Goal: Transaction & Acquisition: Purchase product/service

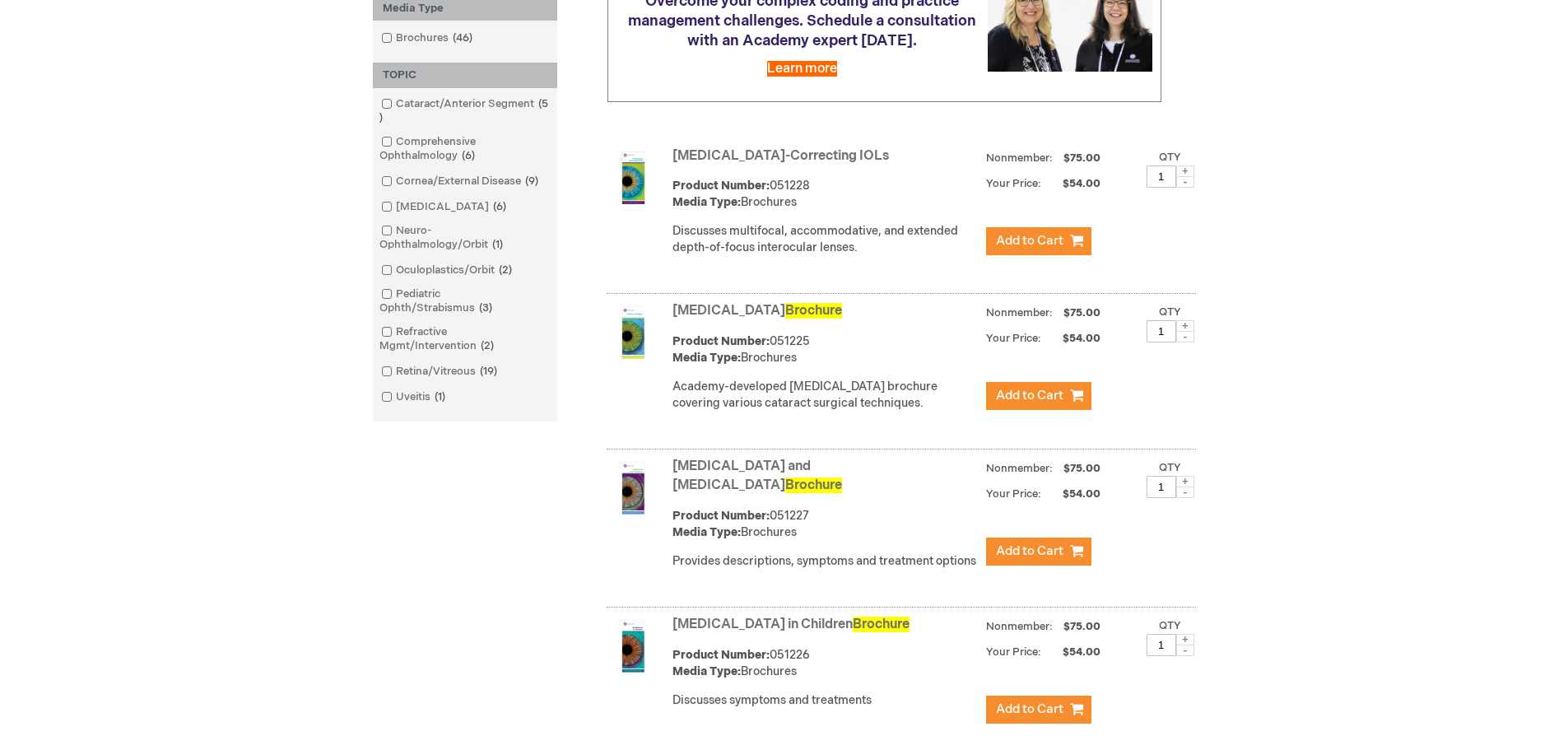
scroll to position [494, 0]
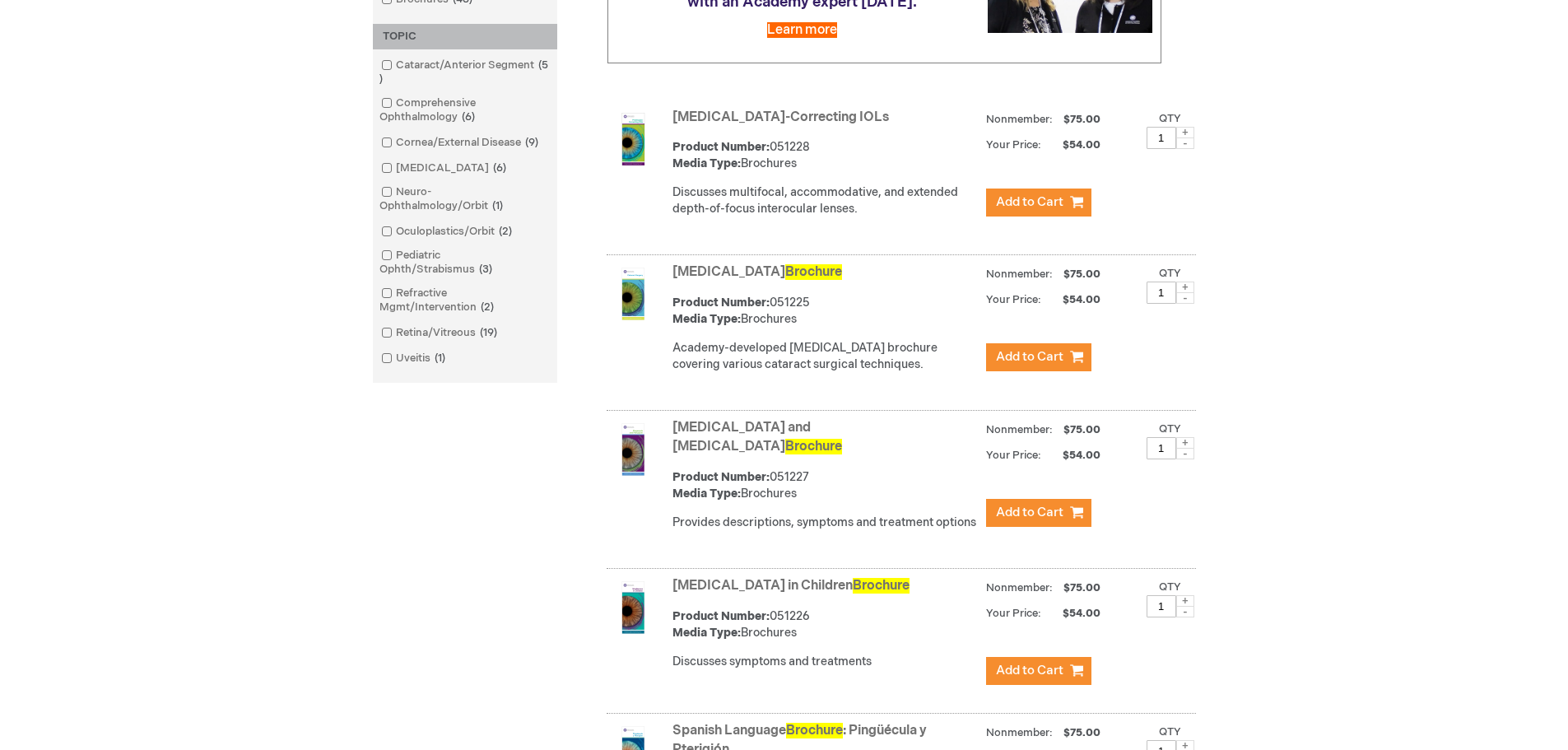
click at [1184, 285] on span at bounding box center [1185, 288] width 18 height 12
type input "2"
click at [1041, 353] on span "Add to Cart" at bounding box center [1030, 356] width 68 height 16
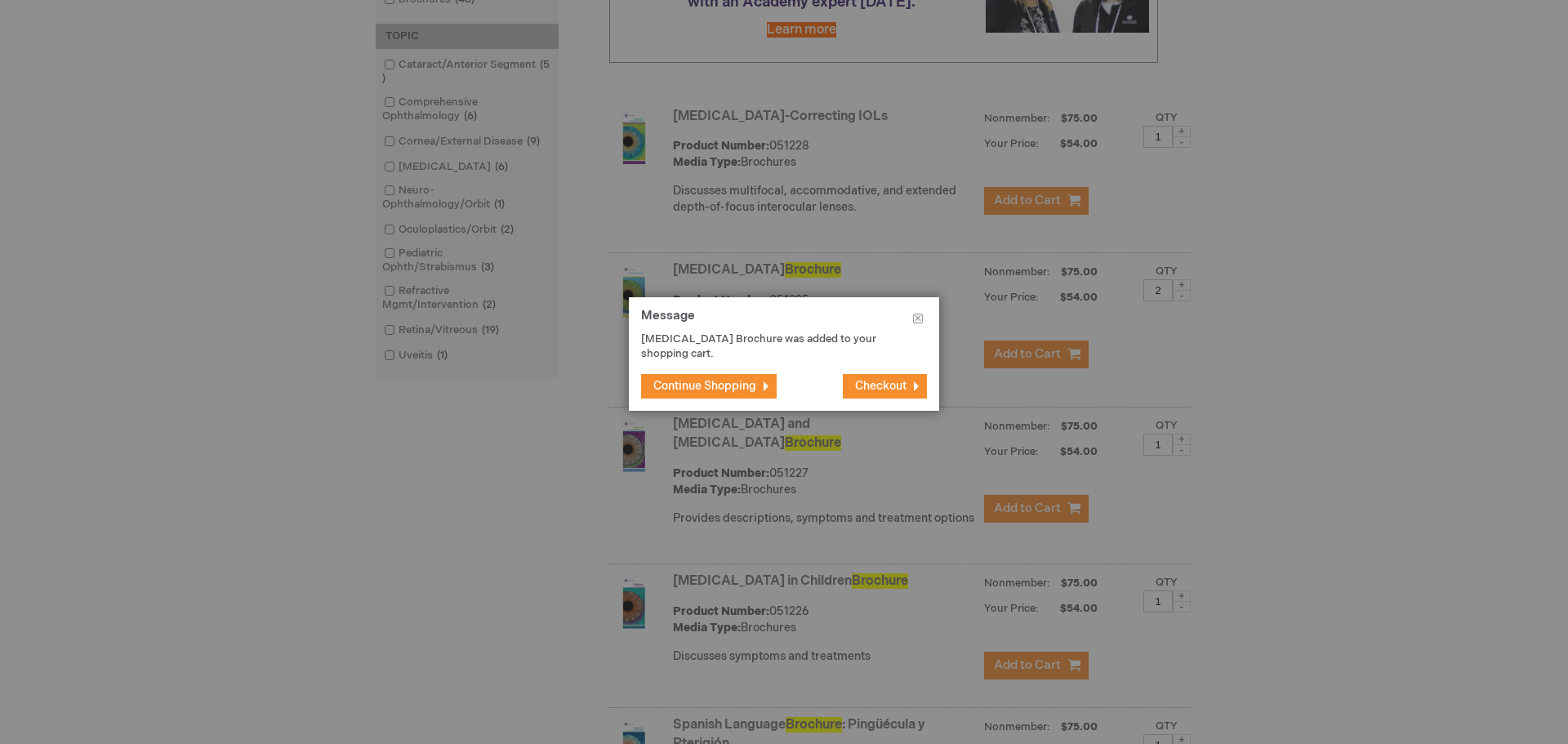
click at [725, 389] on span "Continue Shopping" at bounding box center [704, 386] width 103 height 14
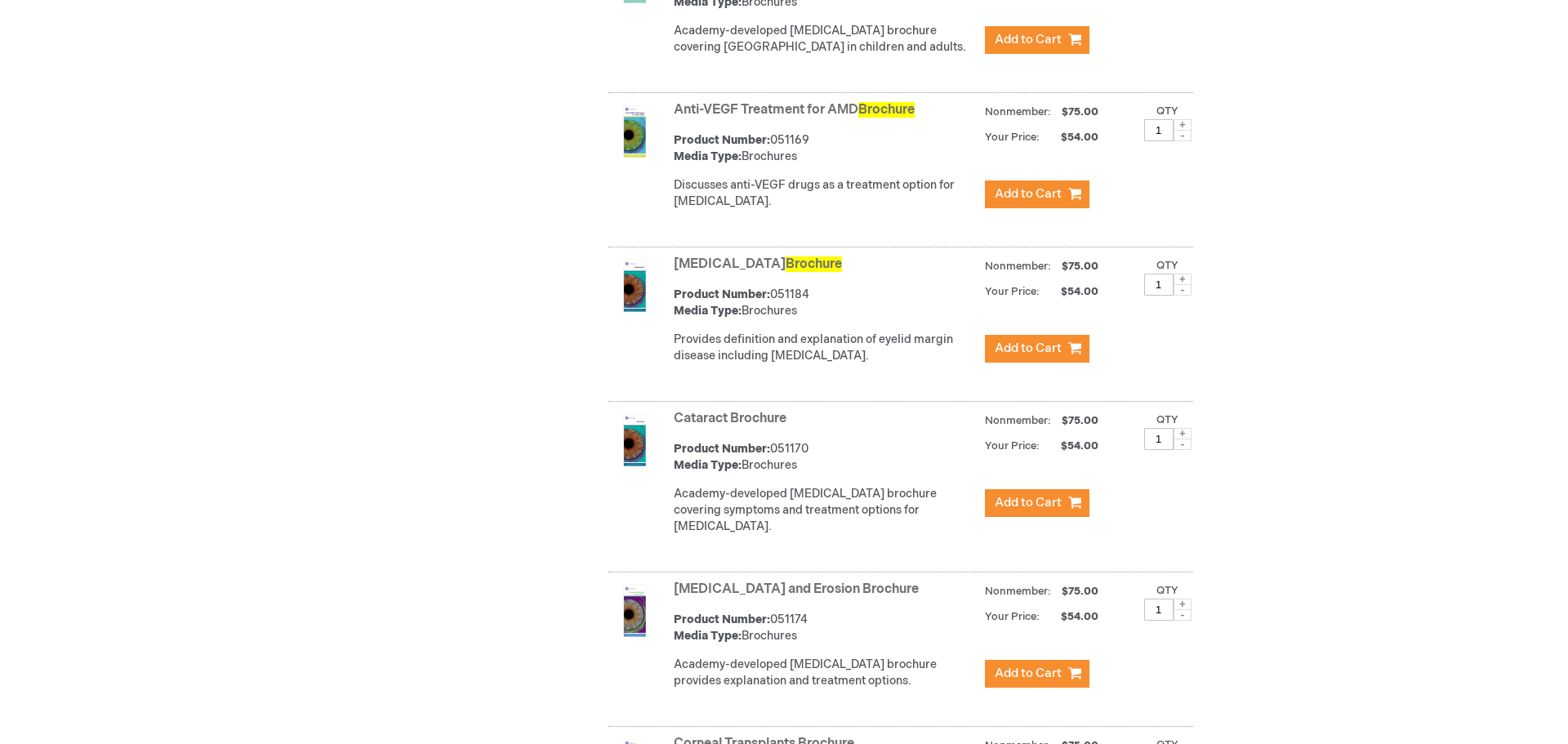
scroll to position [1796, 0]
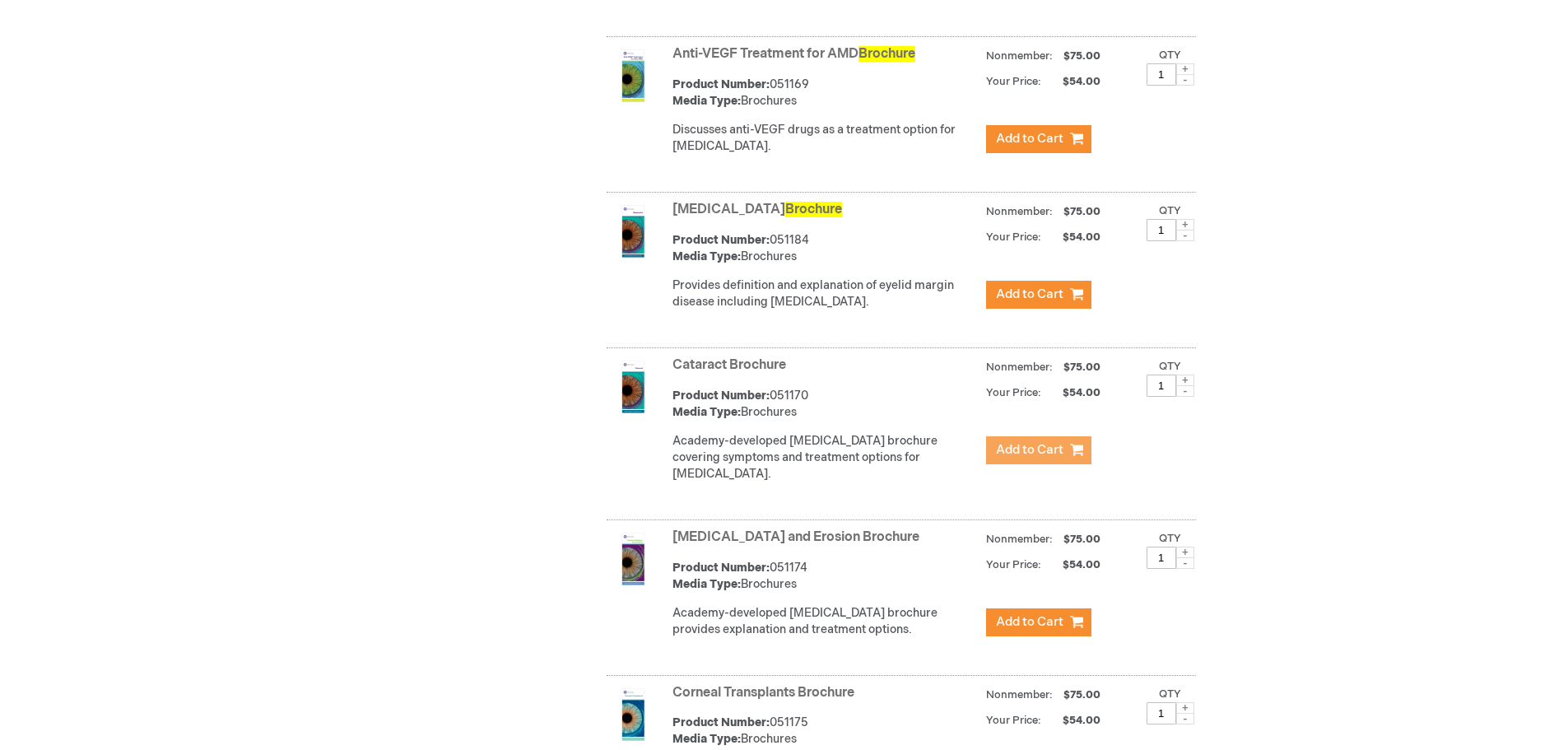
click at [1041, 453] on span "Add to Cart" at bounding box center [1030, 450] width 68 height 16
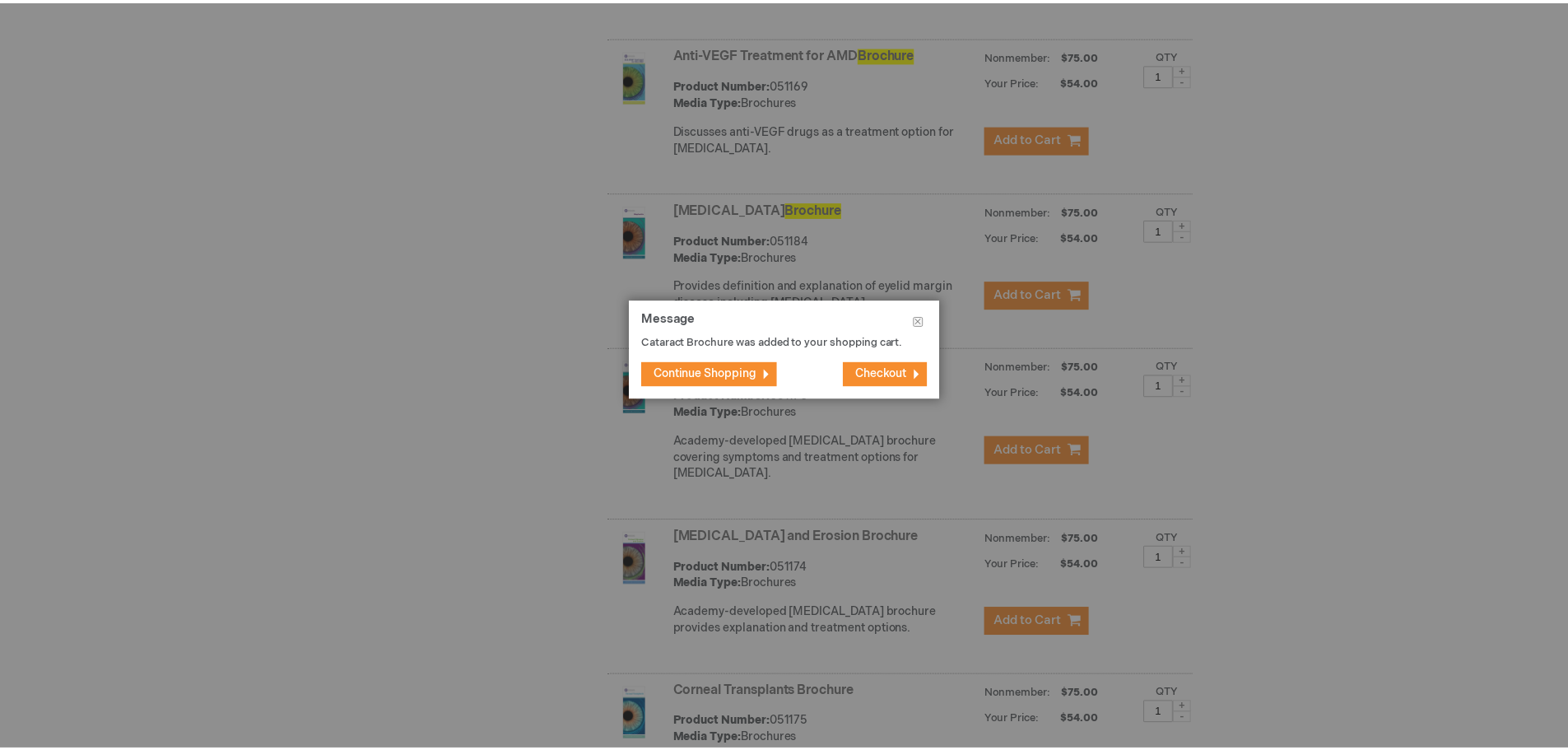
scroll to position [1827, 0]
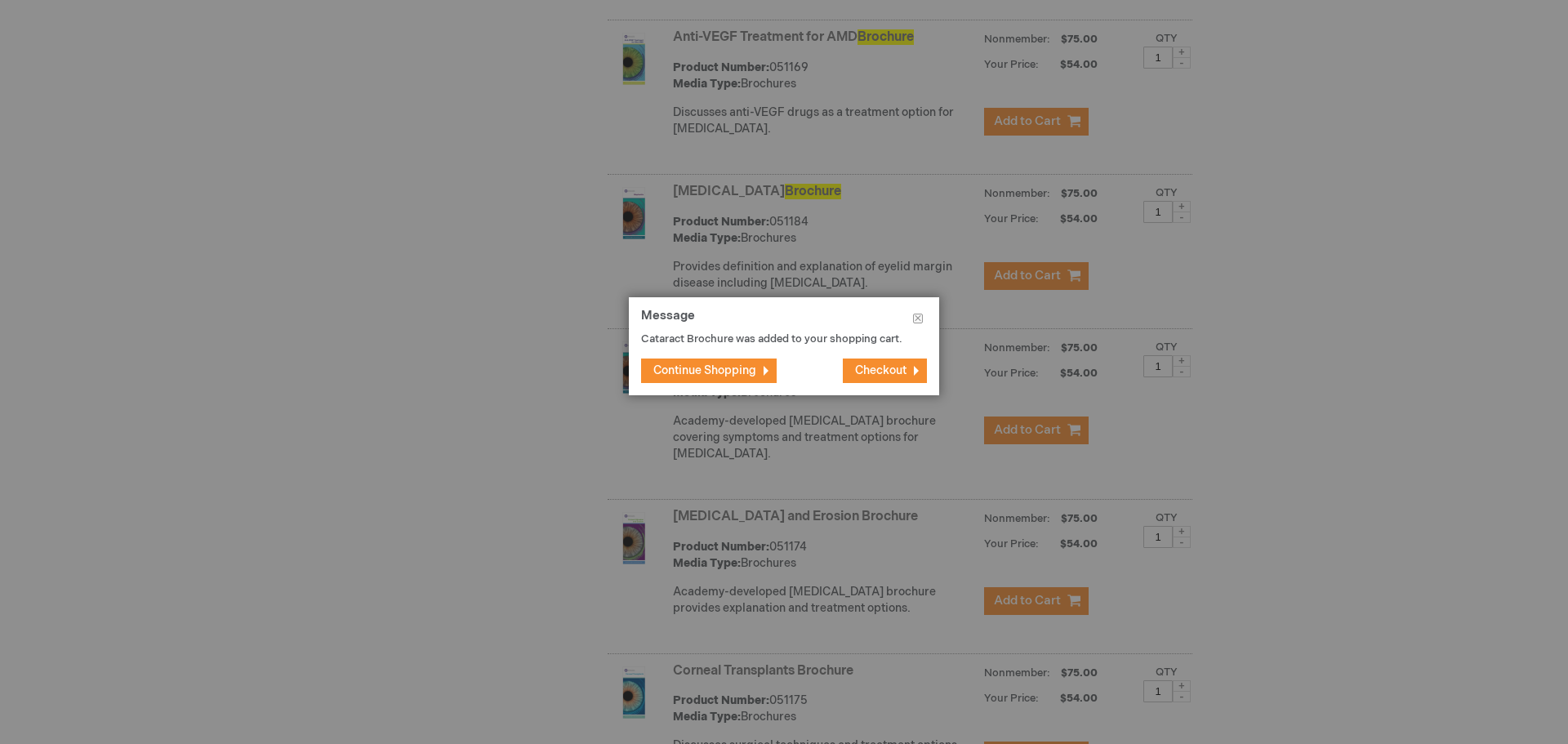
click at [737, 366] on span "Continue Shopping" at bounding box center [704, 370] width 103 height 14
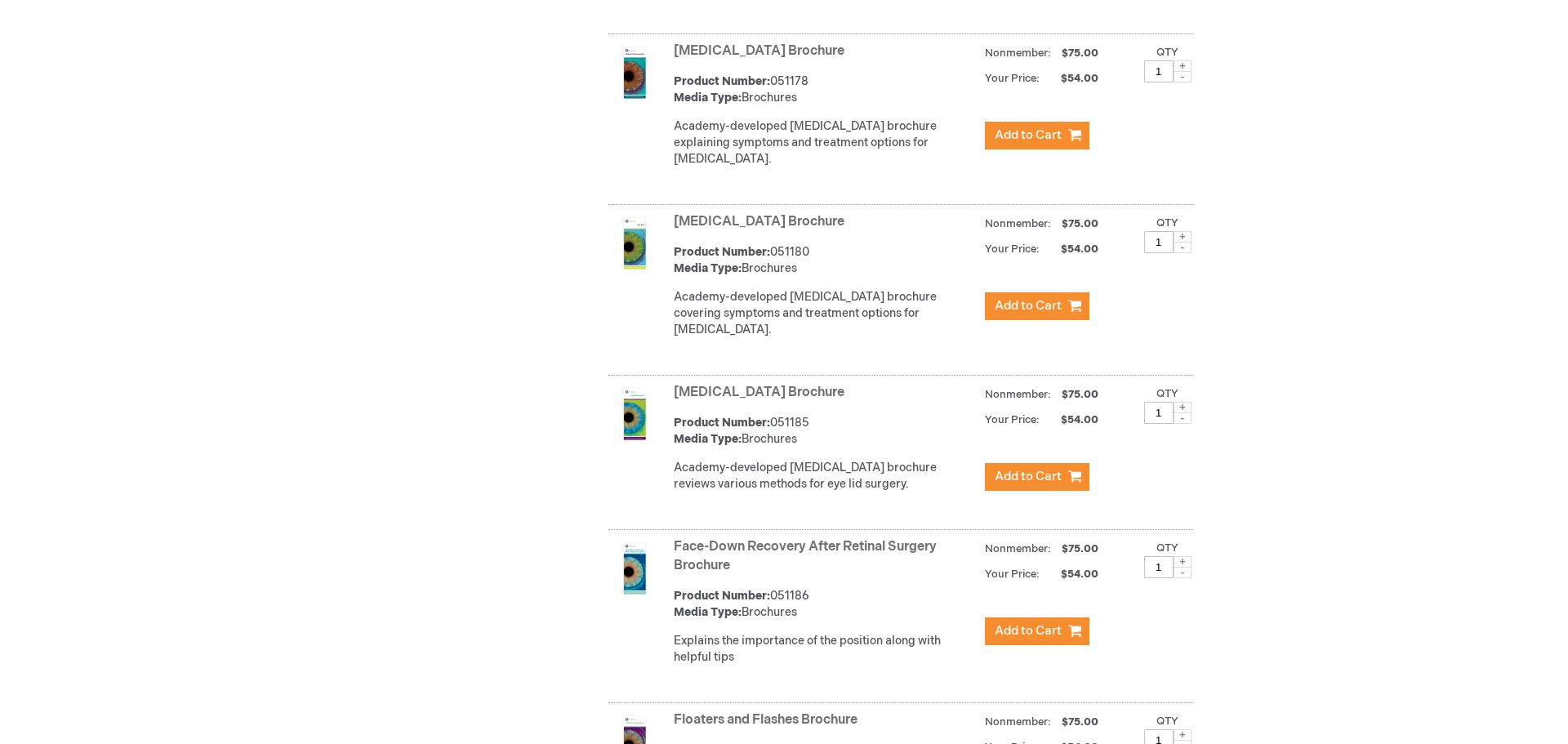
scroll to position [2875, 0]
click at [1174, 242] on span at bounding box center [1176, 236] width 18 height 11
type input "3"
click at [1032, 313] on span "Add to Cart" at bounding box center [1022, 304] width 67 height 16
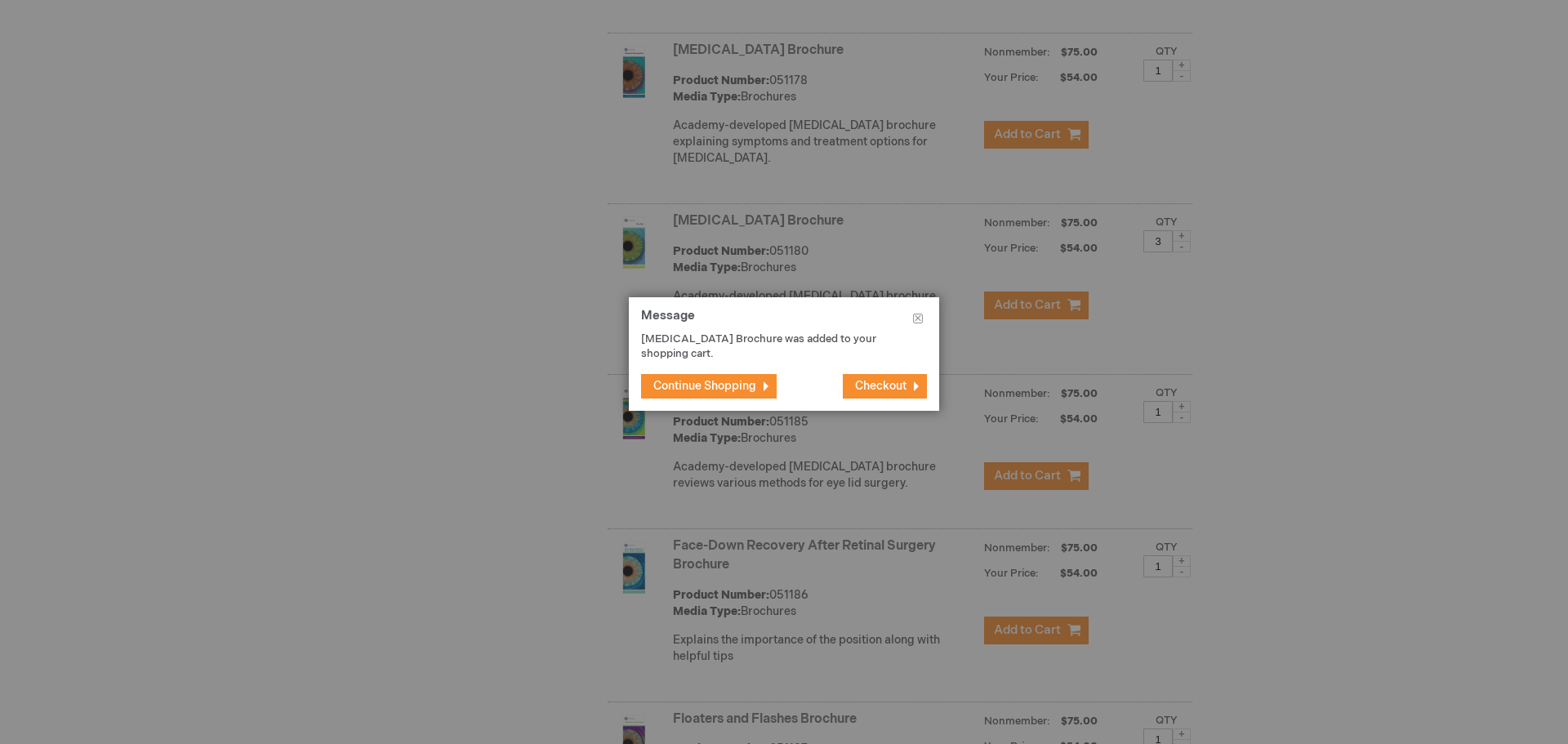
click at [715, 379] on span "Continue Shopping" at bounding box center [704, 386] width 103 height 14
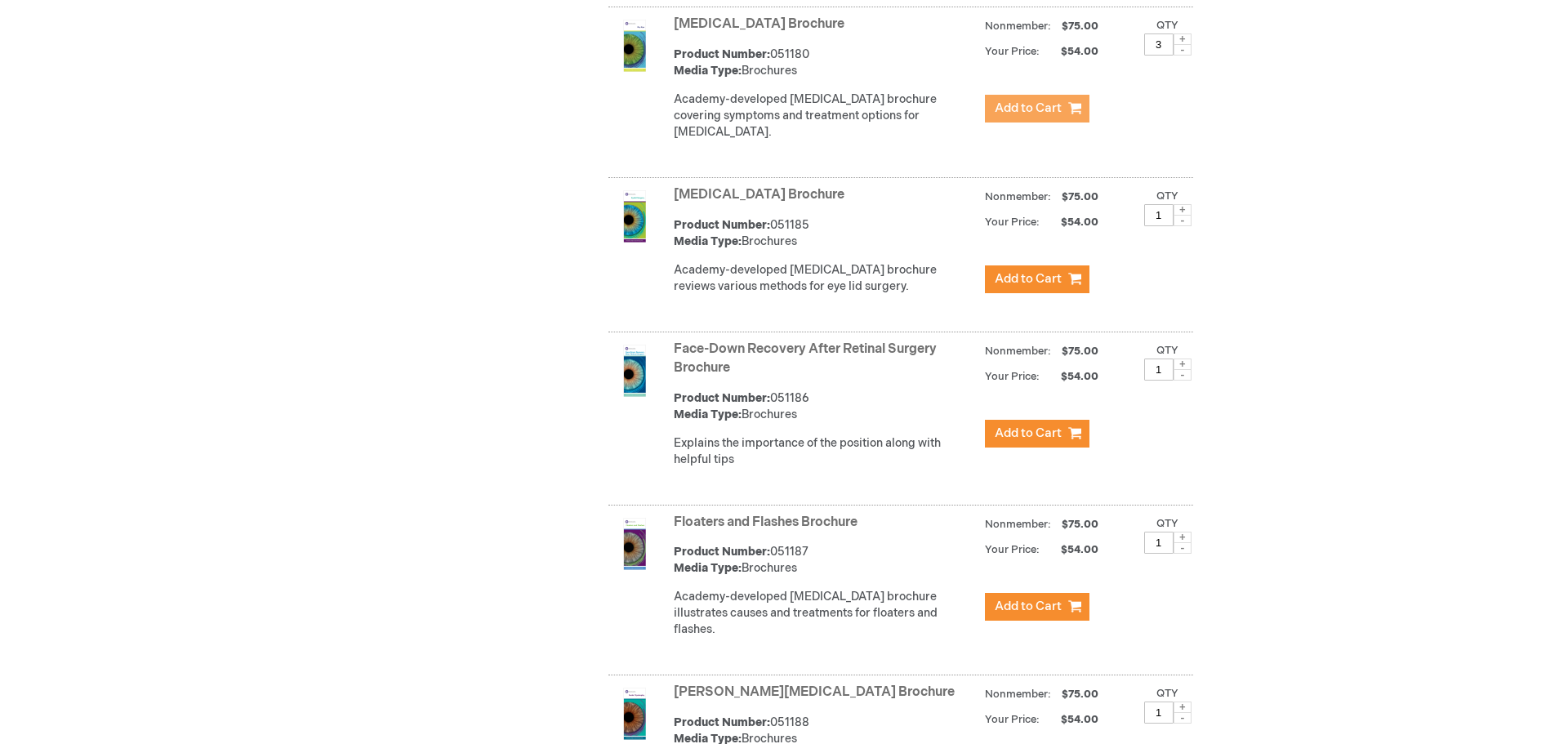
scroll to position [3120, 0]
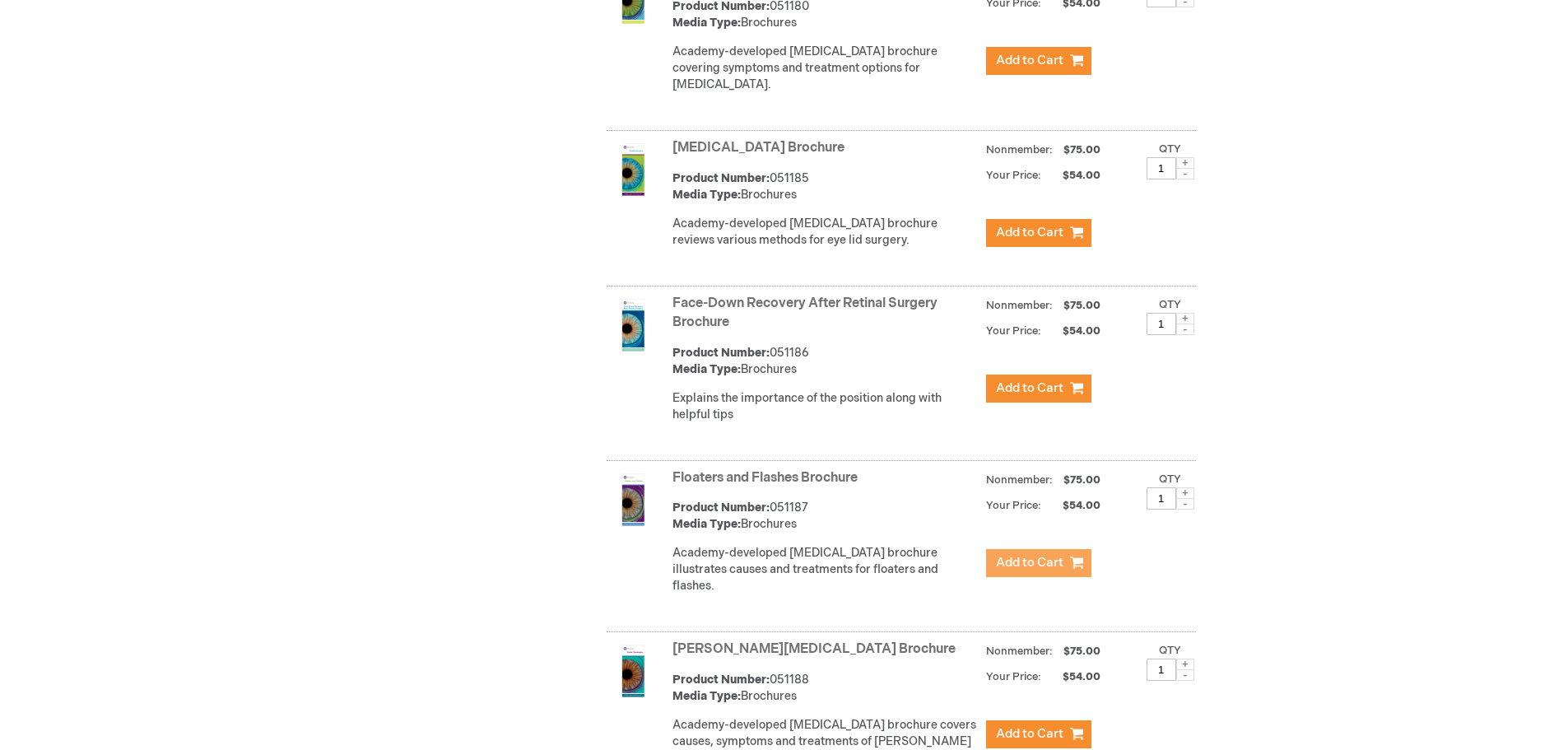
click at [1067, 566] on button "Add to Cart" at bounding box center [1038, 563] width 105 height 28
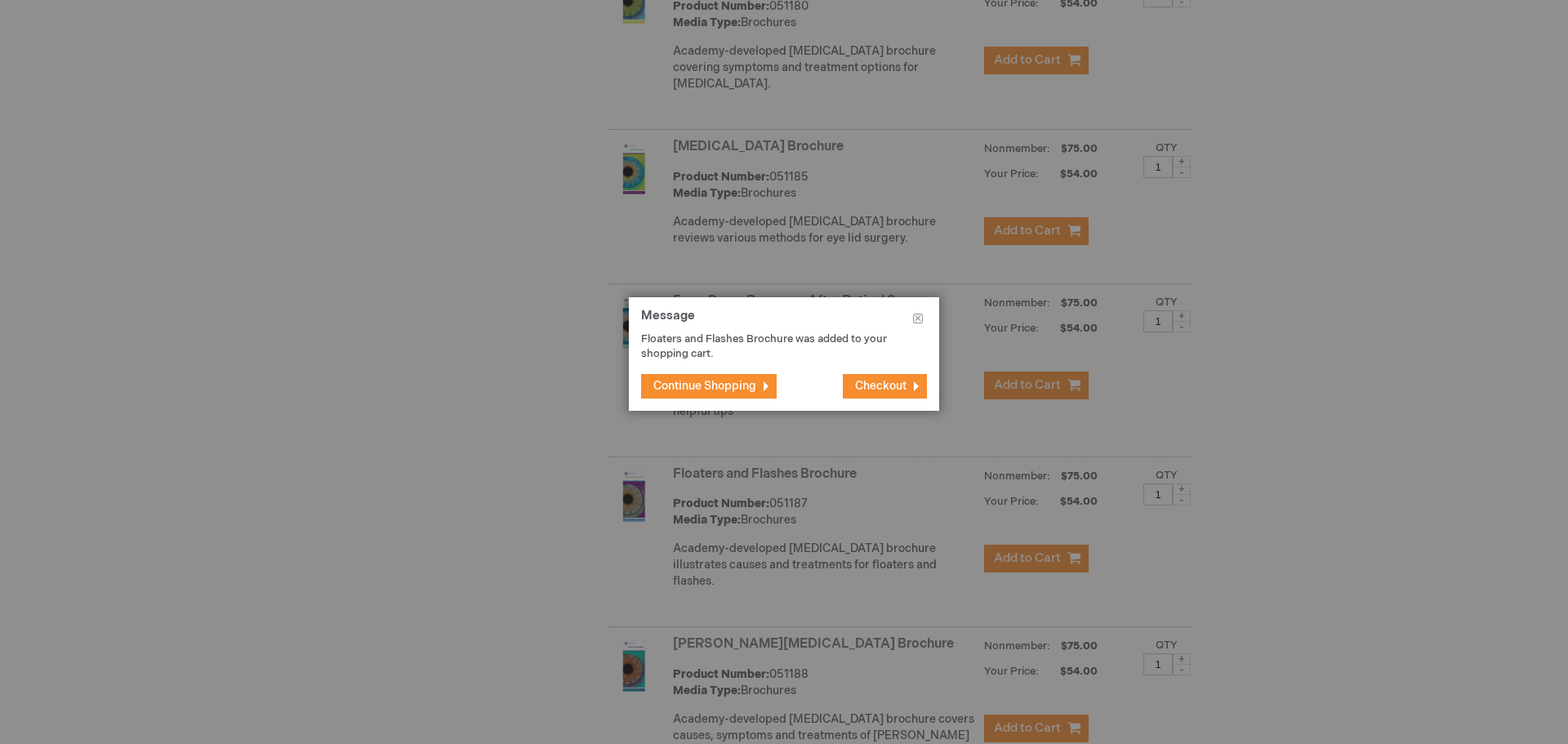
click at [893, 386] on span "Checkout" at bounding box center [880, 386] width 52 height 14
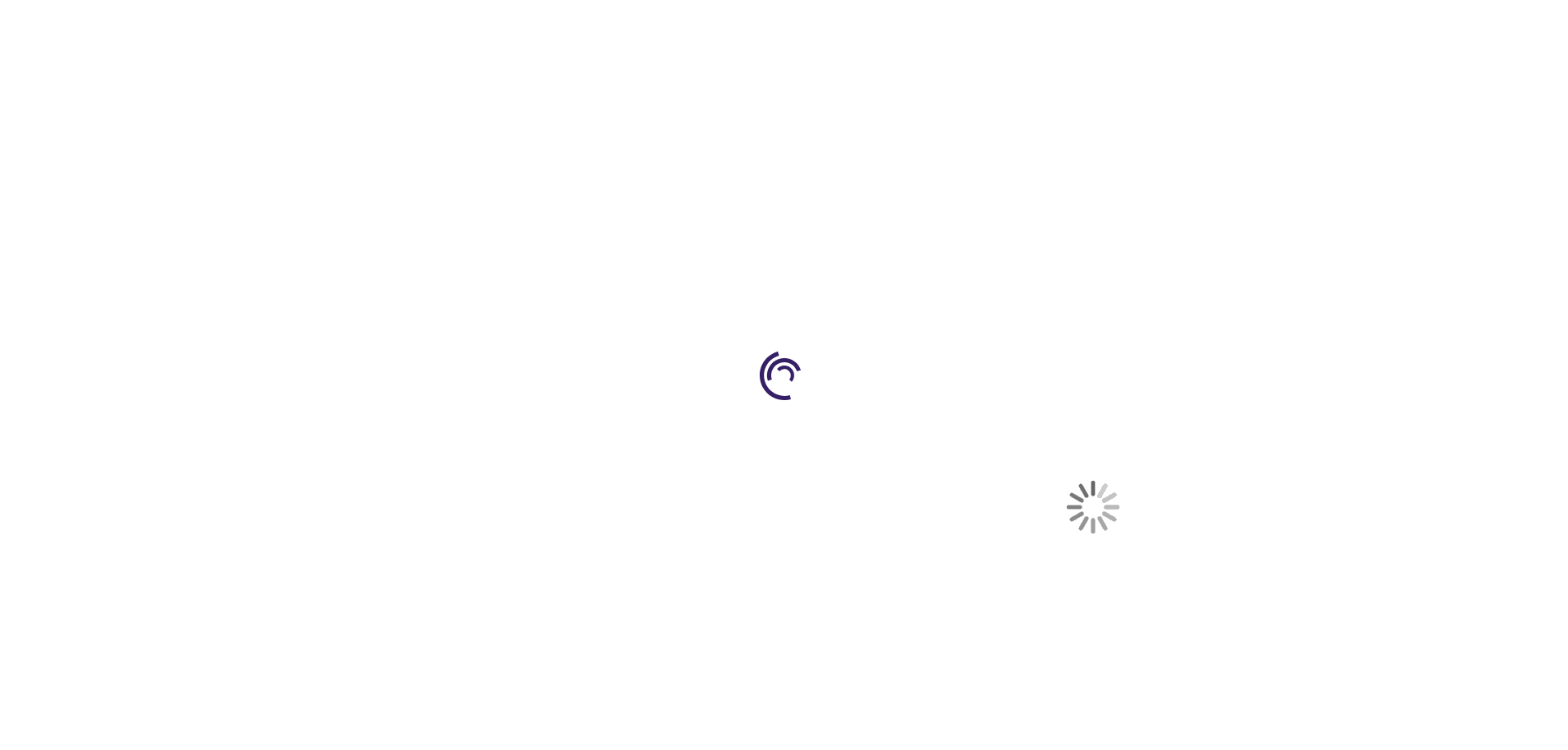
select select "US"
select select "28"
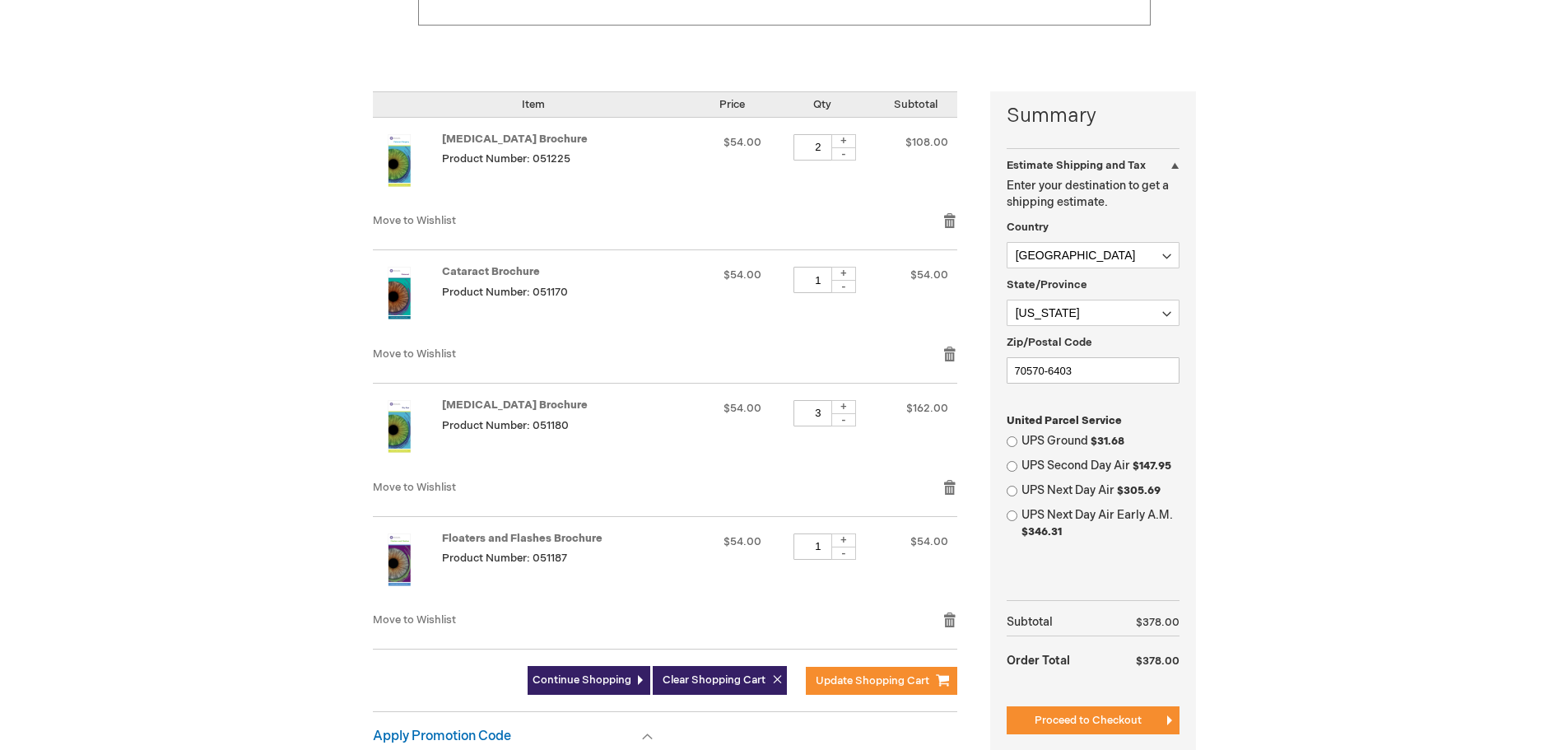
scroll to position [412, 0]
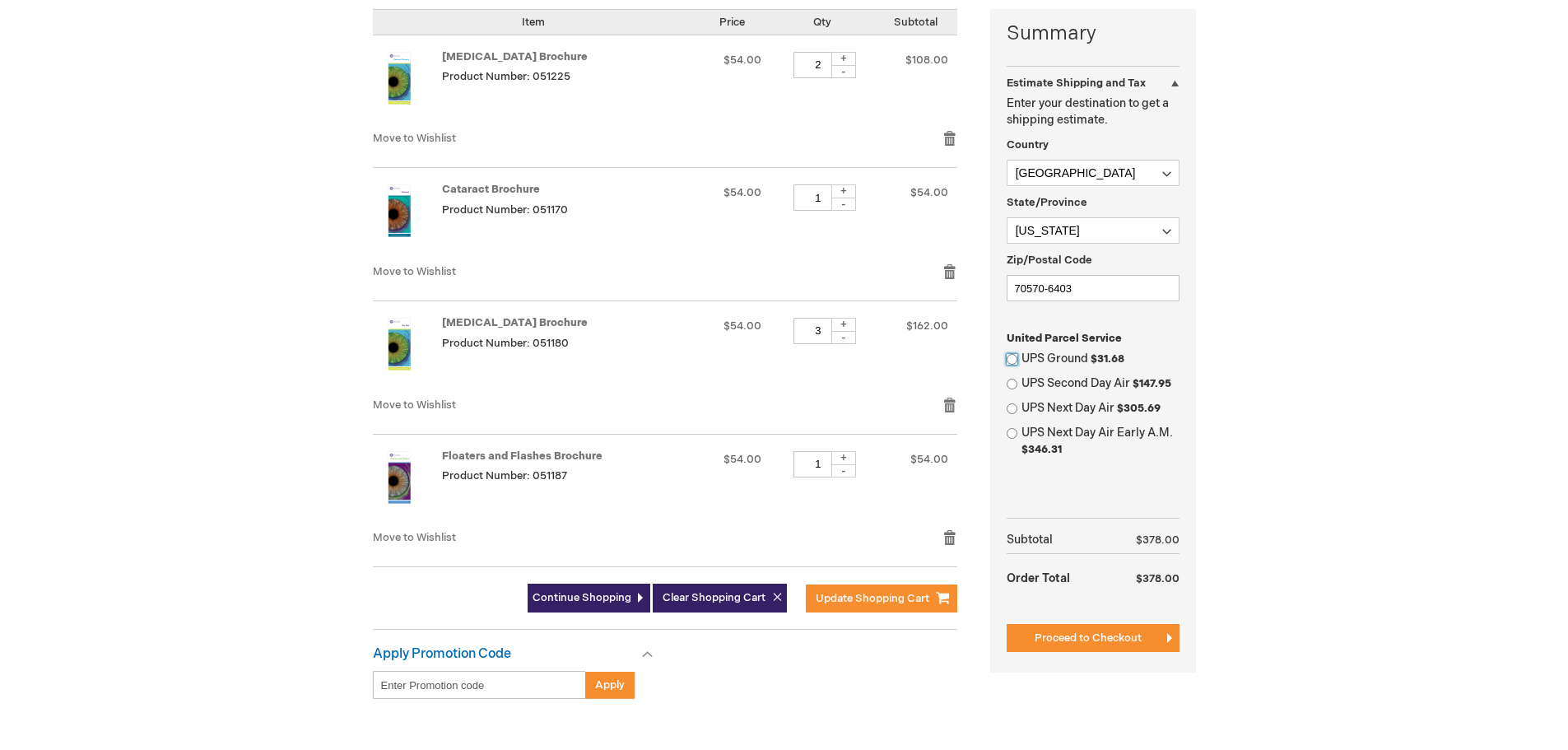
click at [1012, 358] on input "UPS Ground $31.68" at bounding box center [1012, 359] width 11 height 11
radio input "true"
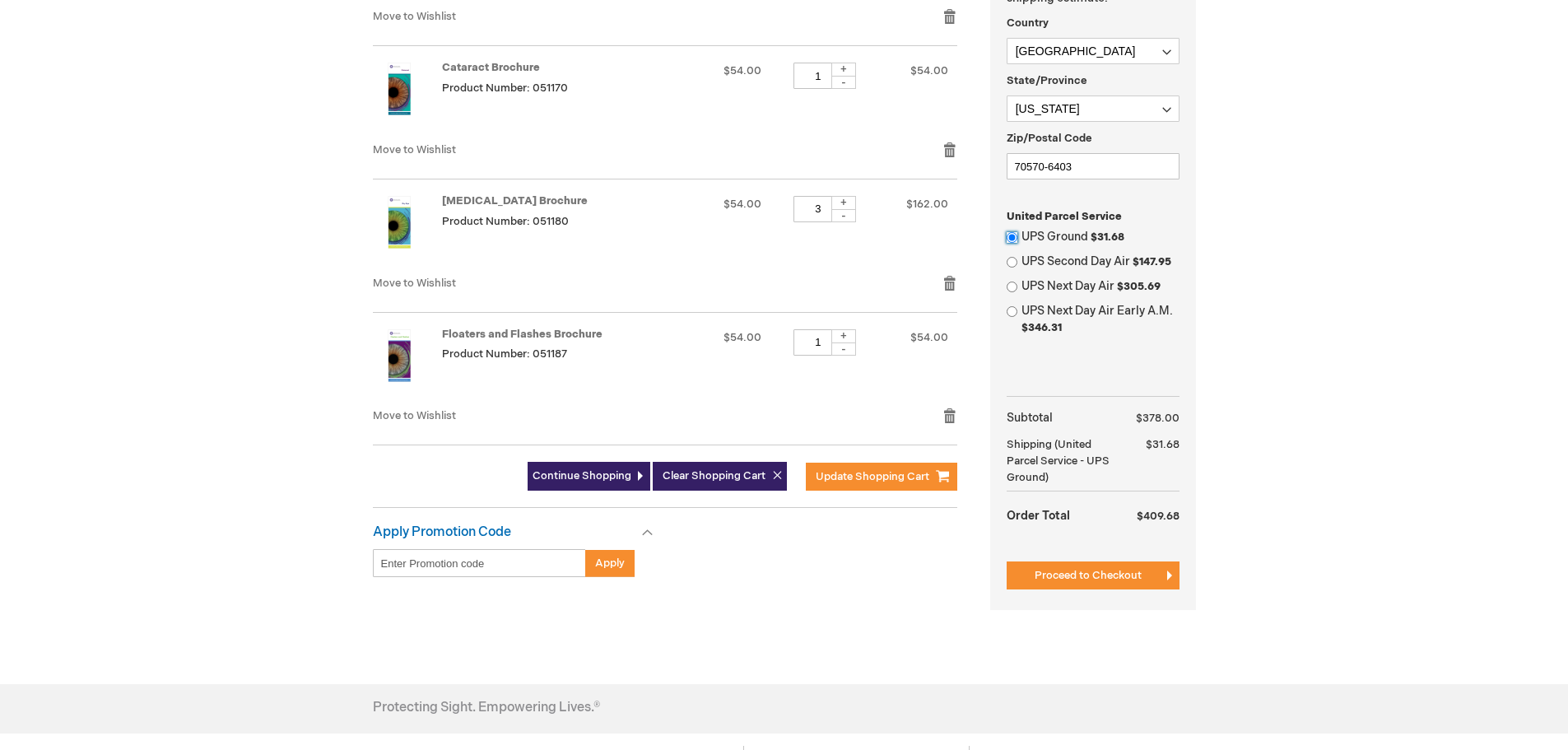
scroll to position [659, 0]
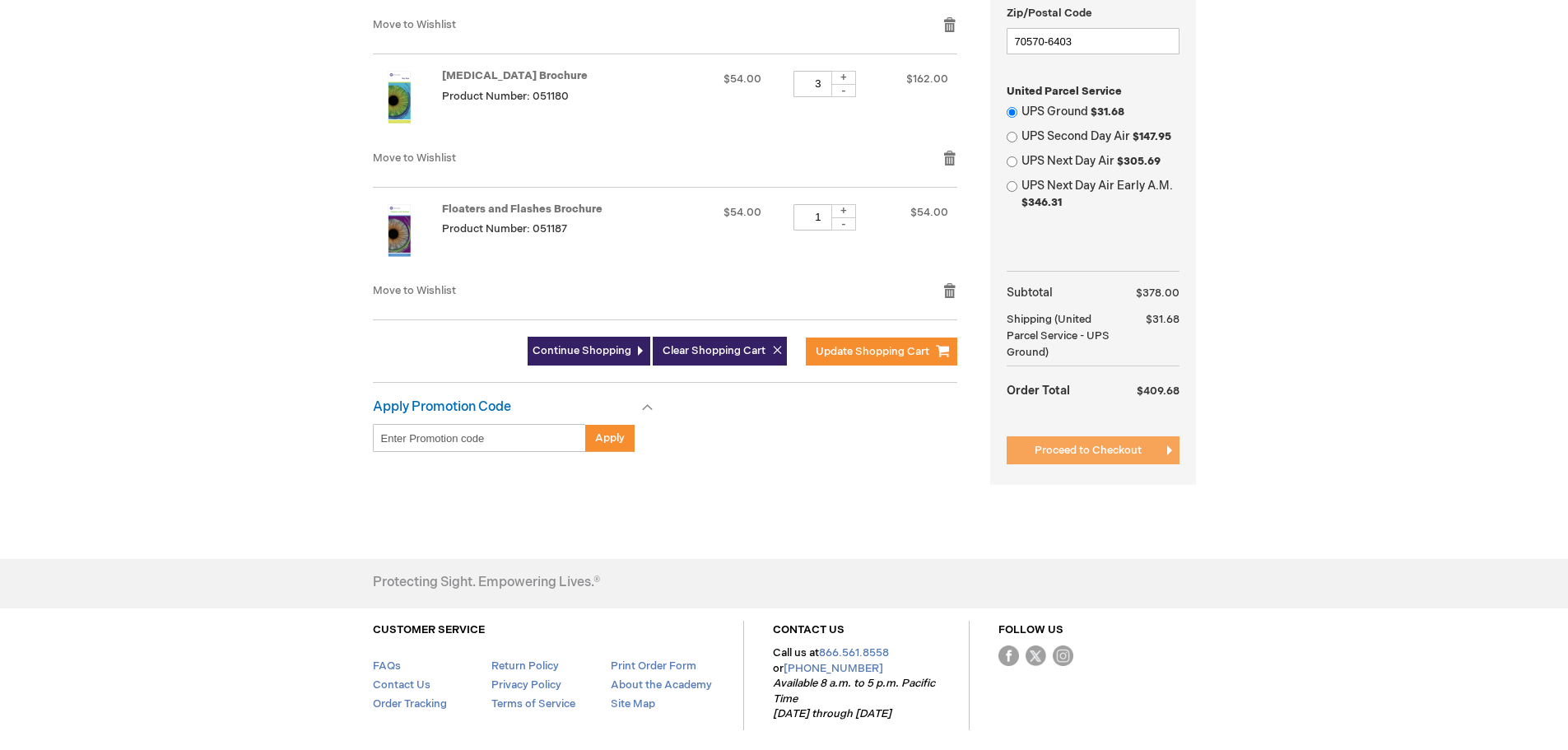
click at [1089, 453] on span "Proceed to Checkout" at bounding box center [1088, 451] width 107 height 13
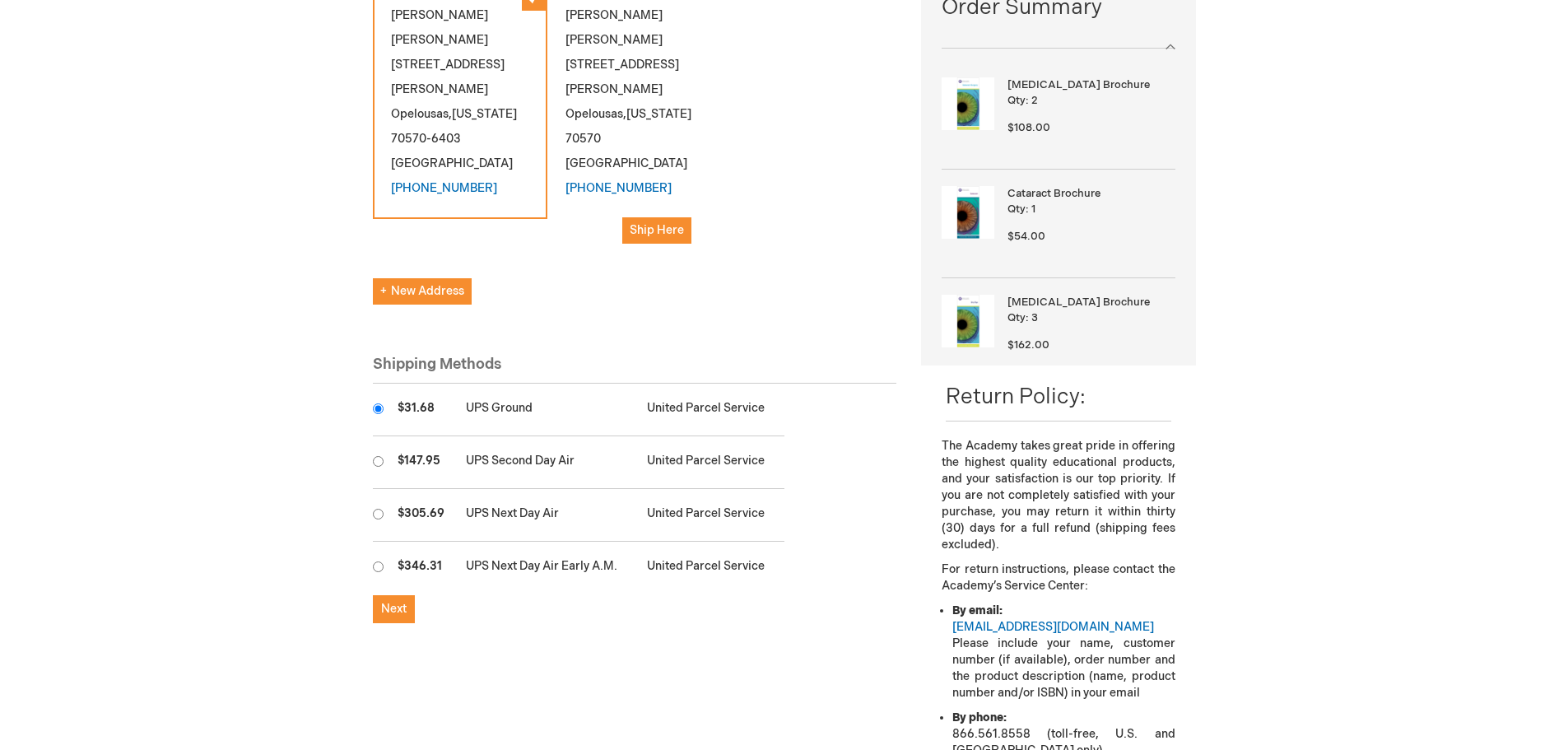
scroll to position [329, 0]
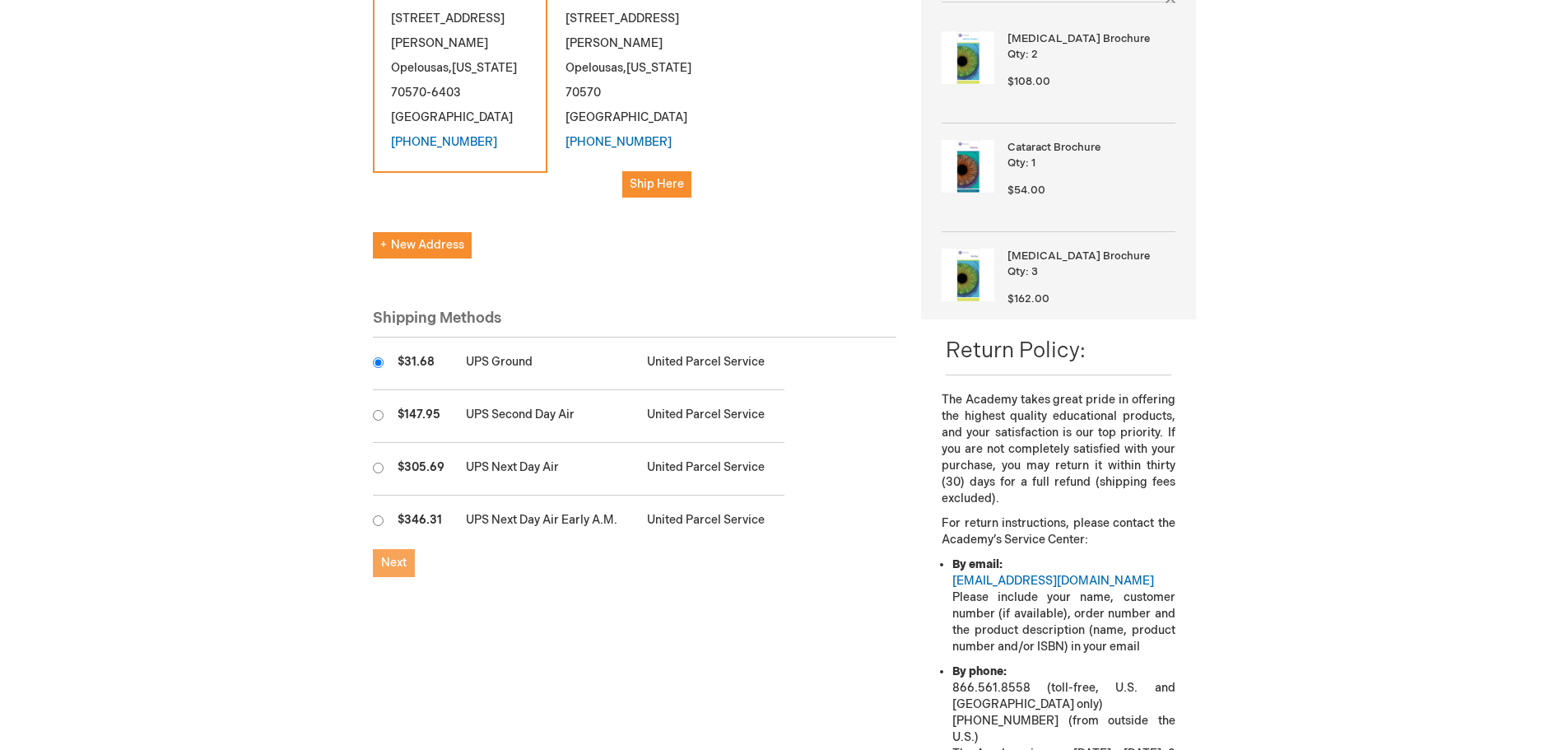
click at [398, 549] on button "Next" at bounding box center [393, 563] width 42 height 28
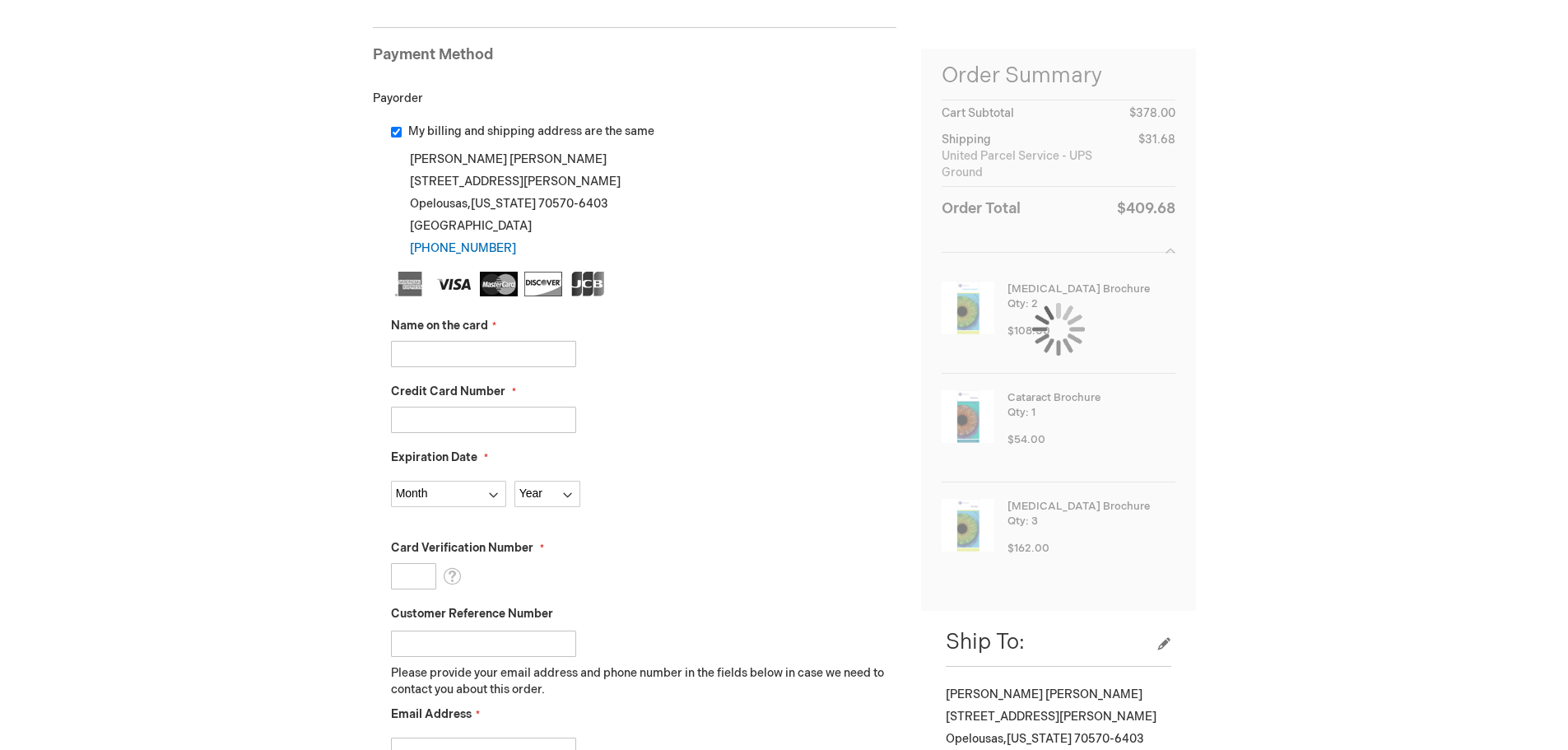
scroll to position [247, 0]
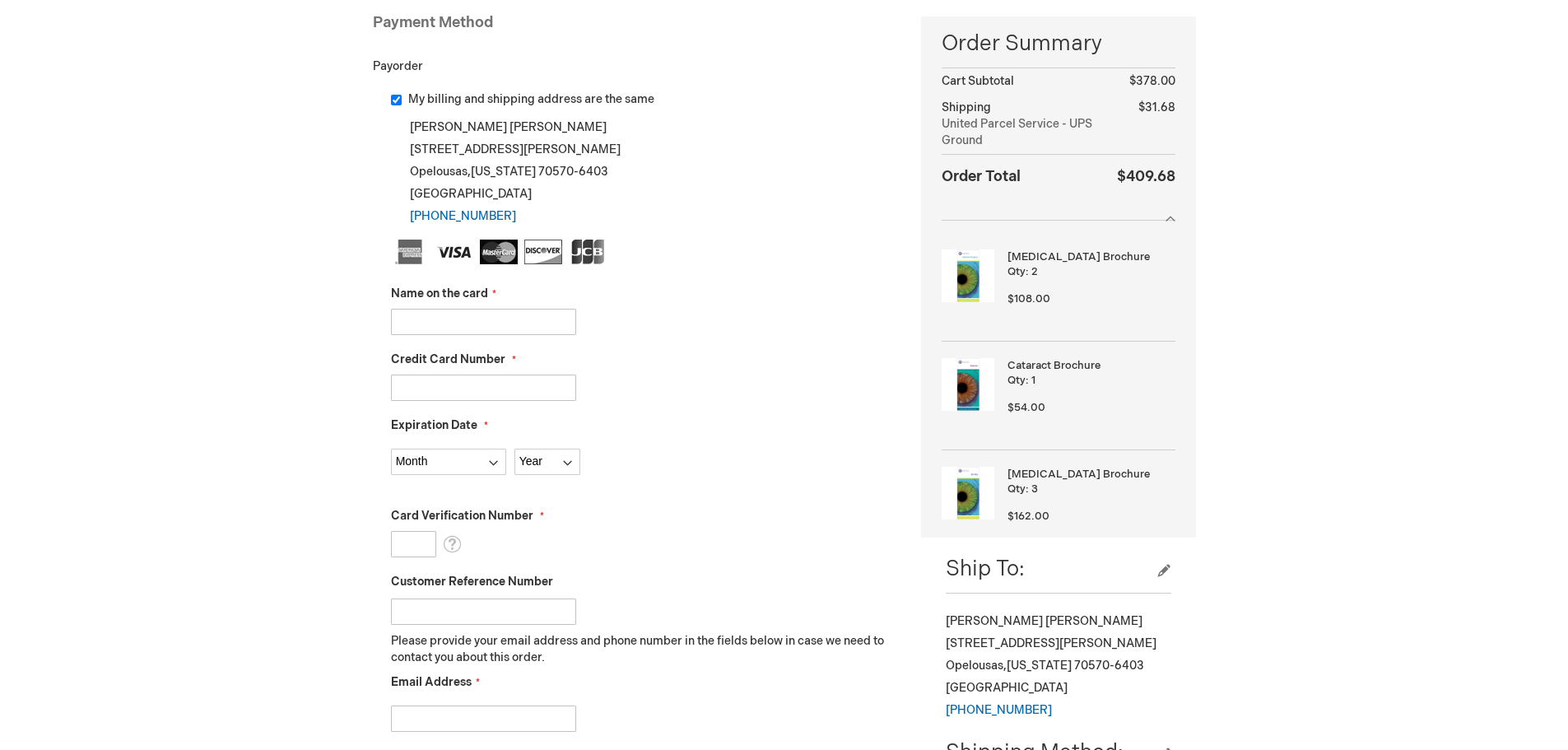
click at [527, 330] on input "Name on the card" at bounding box center [484, 322] width 185 height 26
type input "ANGELA DONOVAN"
type input "4339931296141500"
select select "4"
select select "2027"
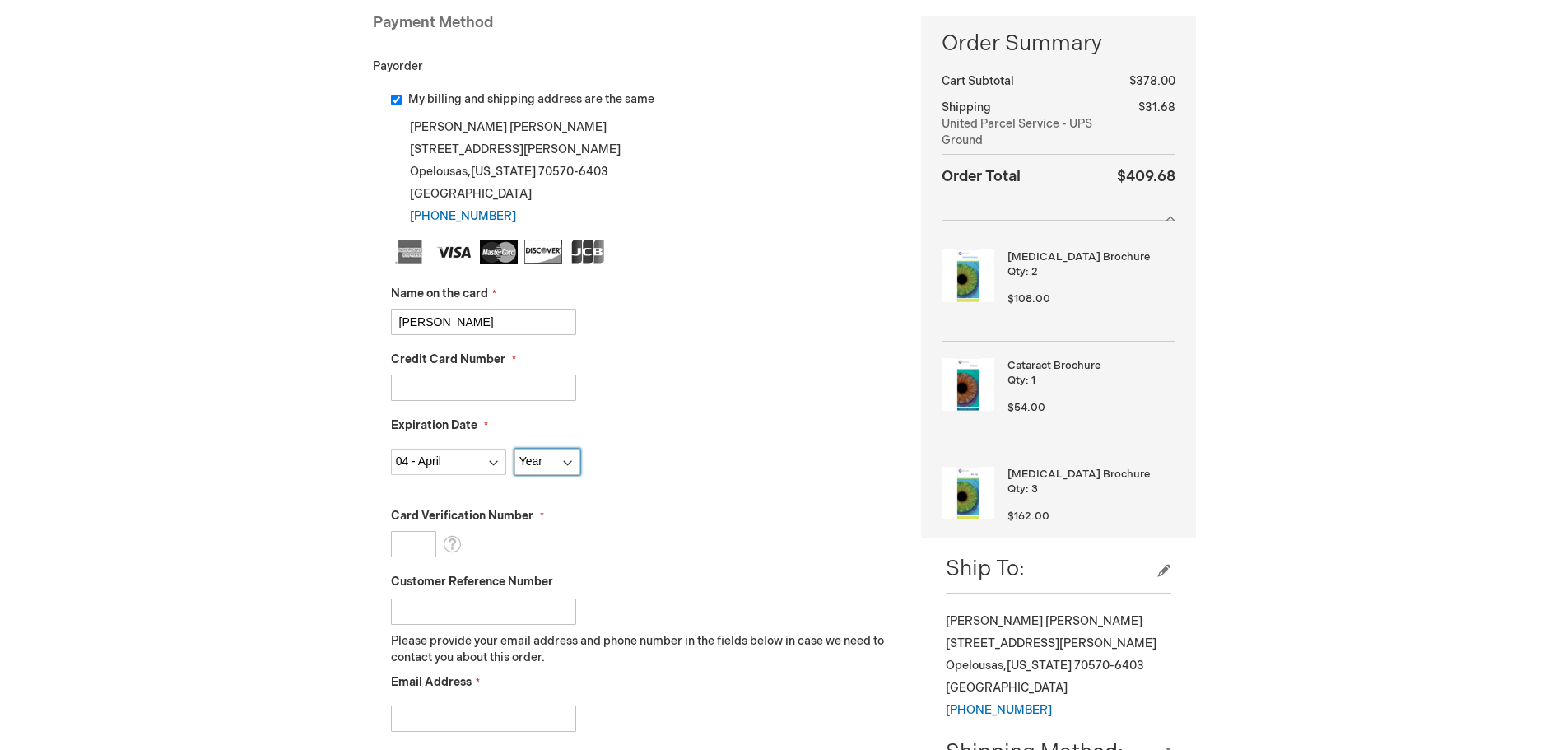
type input "078"
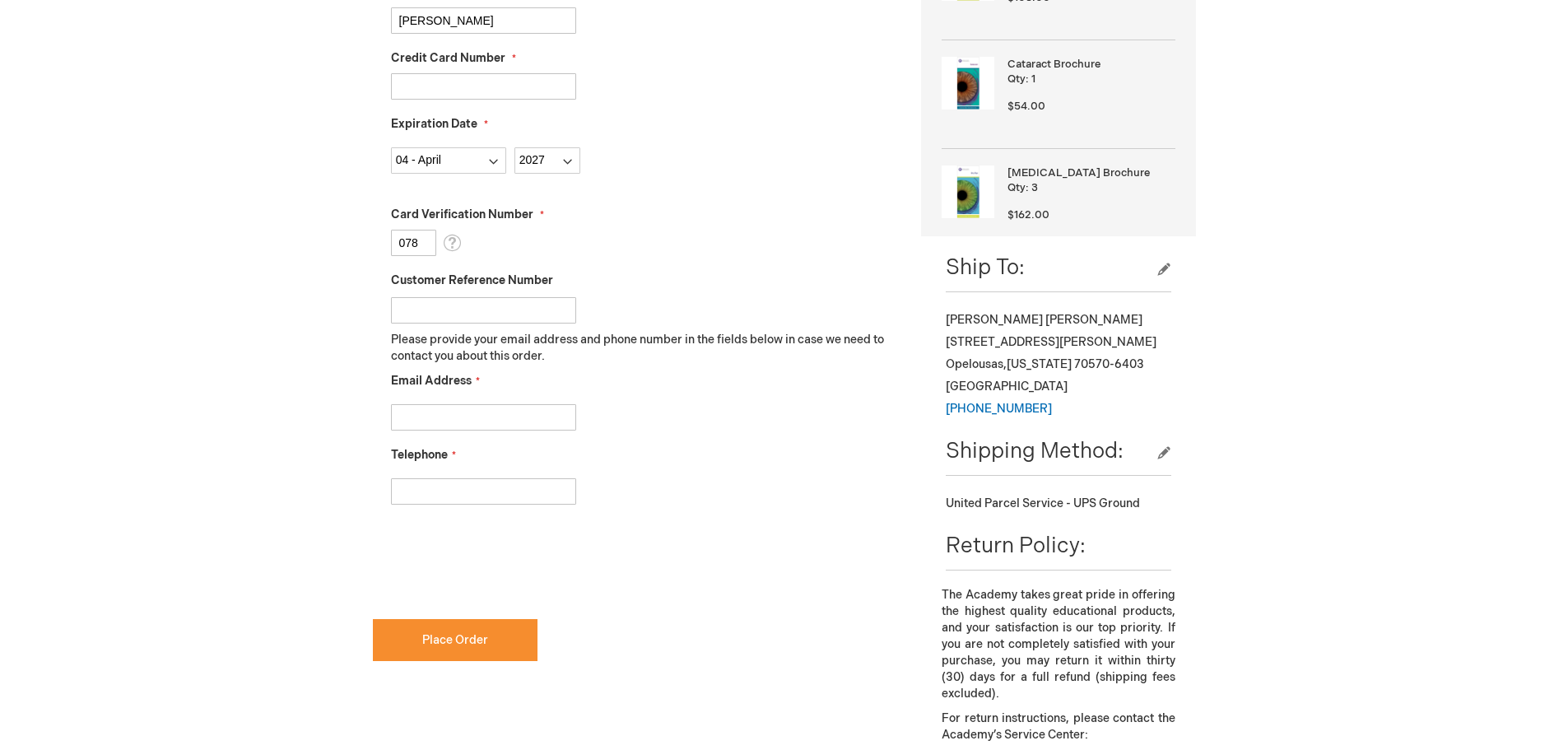
scroll to position [576, 0]
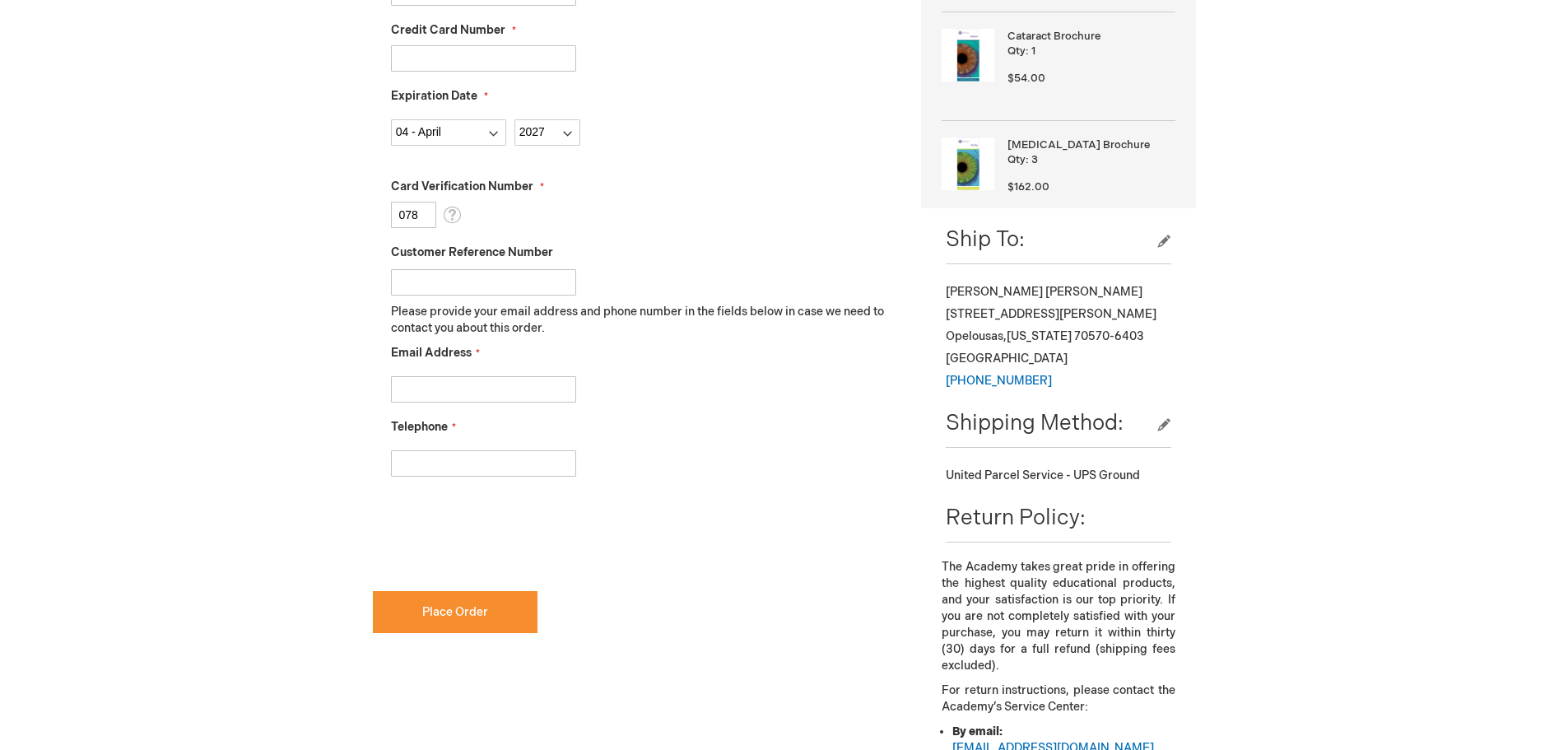
click at [527, 285] on input "Customer Reference Number" at bounding box center [484, 283] width 185 height 26
type input "10132025"
click at [476, 397] on input "Email Address" at bounding box center [484, 389] width 185 height 26
type input "casanovaeye@yahoo.com"
click at [427, 471] on input "Telephone" at bounding box center [484, 464] width 185 height 26
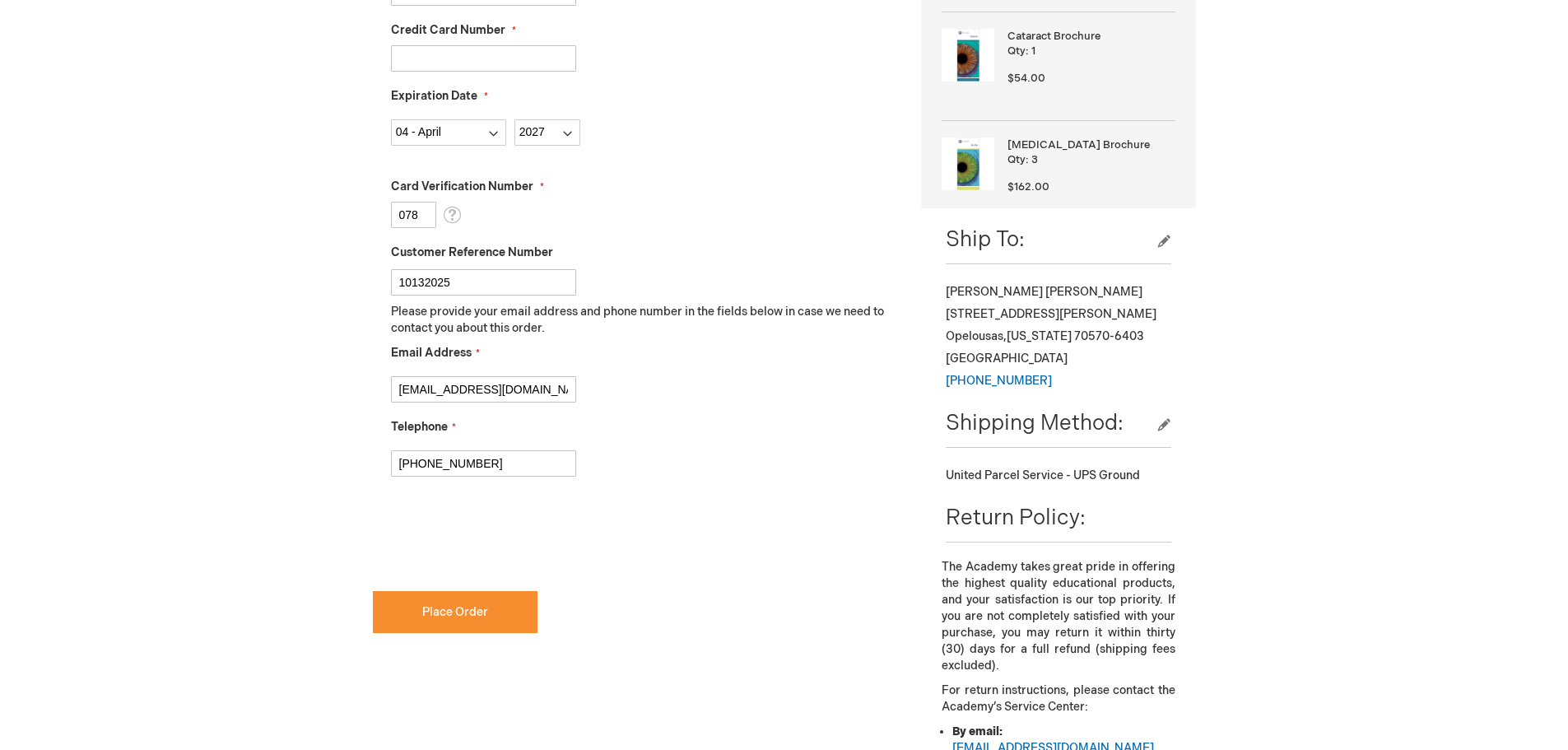
type input "337-942-3449"
checkbox input "true"
click at [431, 607] on span "Place Order" at bounding box center [455, 612] width 66 height 14
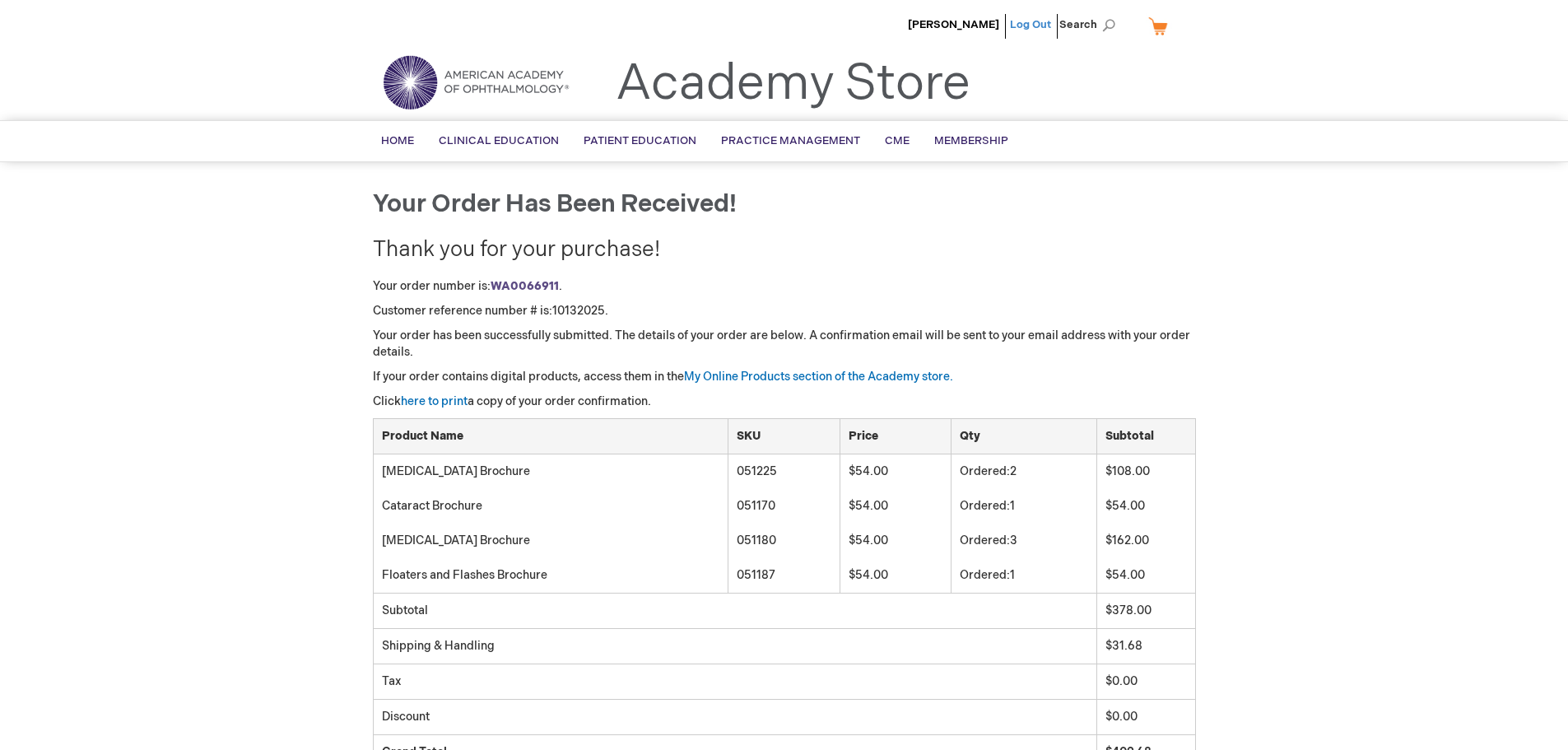
click at [1032, 27] on link "Log Out" at bounding box center [1031, 25] width 41 height 13
